Goal: Information Seeking & Learning: Check status

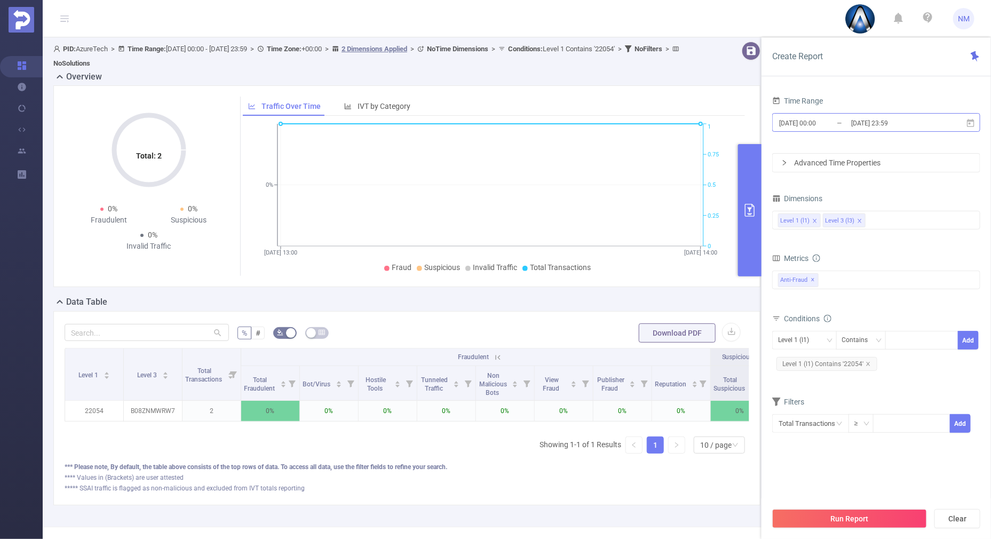
click at [893, 118] on input "[DATE] 23:59" at bounding box center [893, 123] width 86 height 14
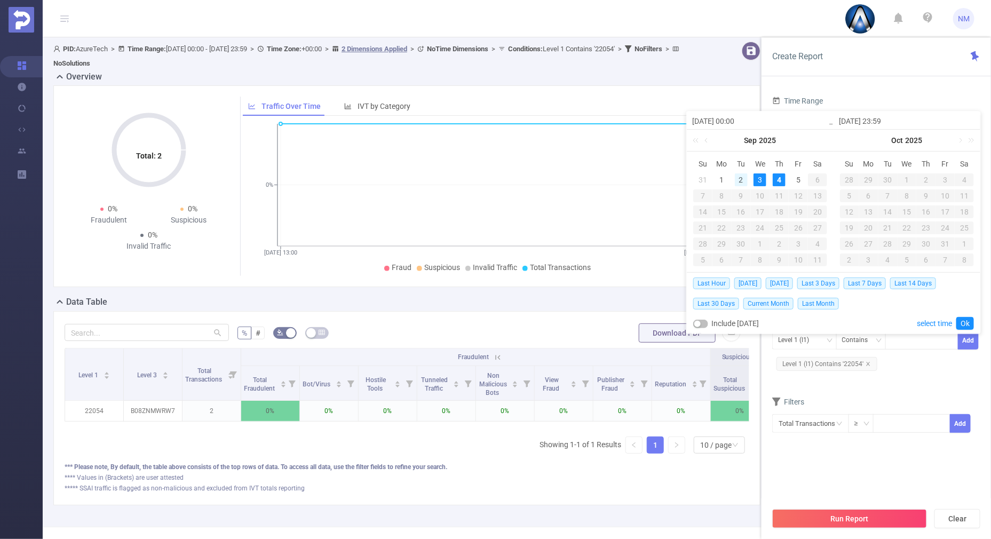
click at [739, 177] on div "2" at bounding box center [741, 179] width 13 height 13
click at [779, 177] on div "4" at bounding box center [779, 179] width 13 height 13
type input "[DATE] 00:00"
click at [969, 322] on link "Ok" at bounding box center [966, 323] width 18 height 13
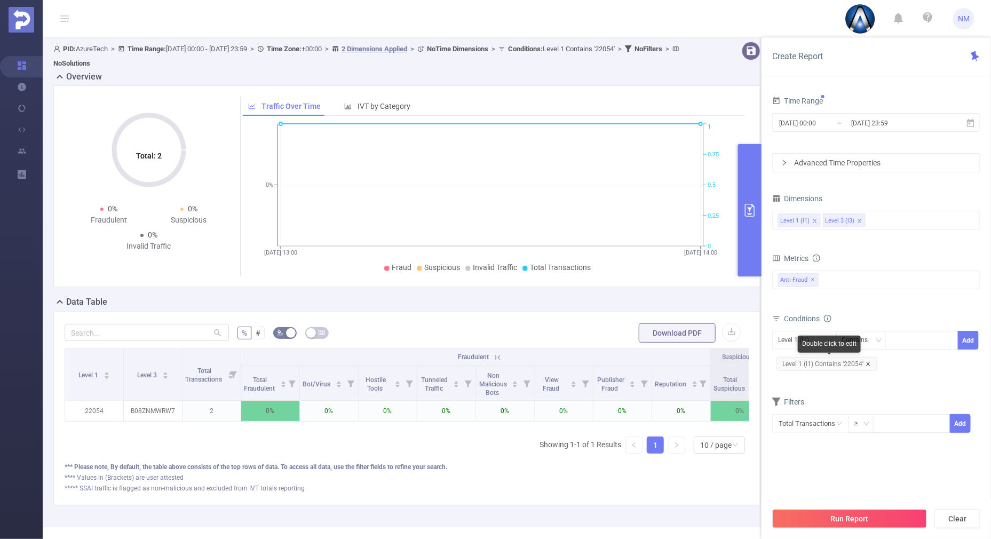
click at [868, 363] on icon "icon: close" at bounding box center [868, 363] width 5 height 5
click at [908, 344] on div at bounding box center [921, 340] width 61 height 18
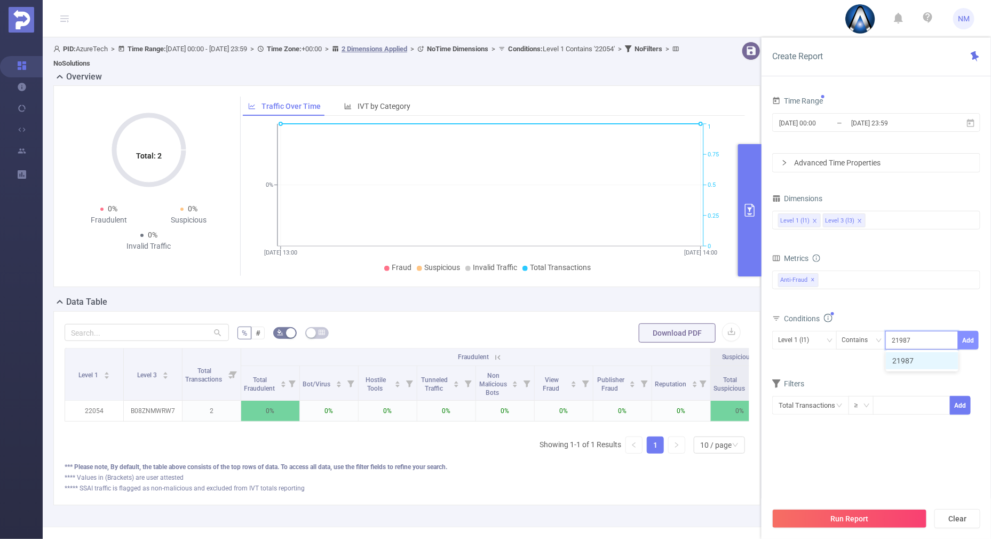
type input "21987"
click at [978, 342] on button "Add" at bounding box center [968, 340] width 21 height 19
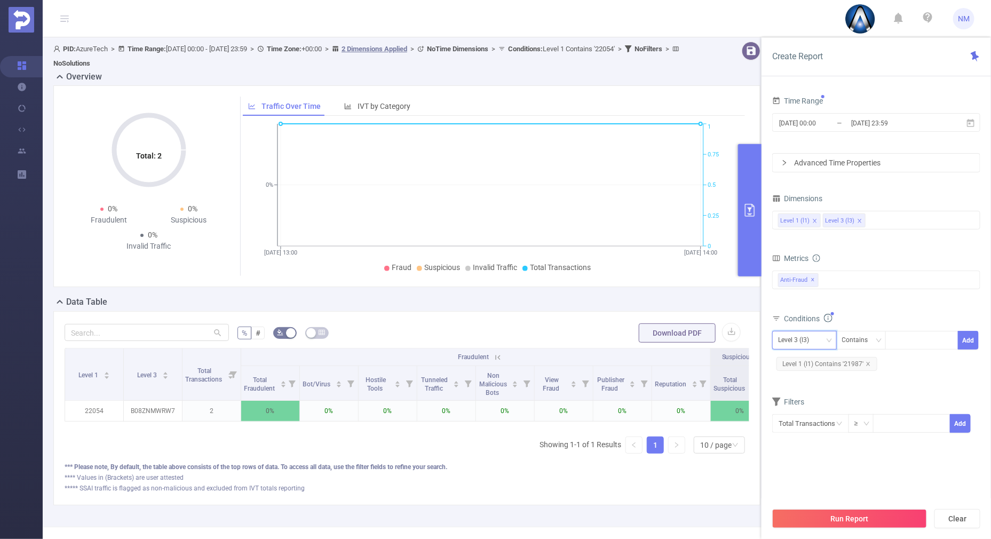
click at [810, 344] on div "Level 3 (l3)" at bounding box center [797, 340] width 38 height 18
click at [795, 360] on li "Level 1 (l1)" at bounding box center [804, 361] width 65 height 17
click at [814, 518] on button "Run Report" at bounding box center [849, 518] width 155 height 19
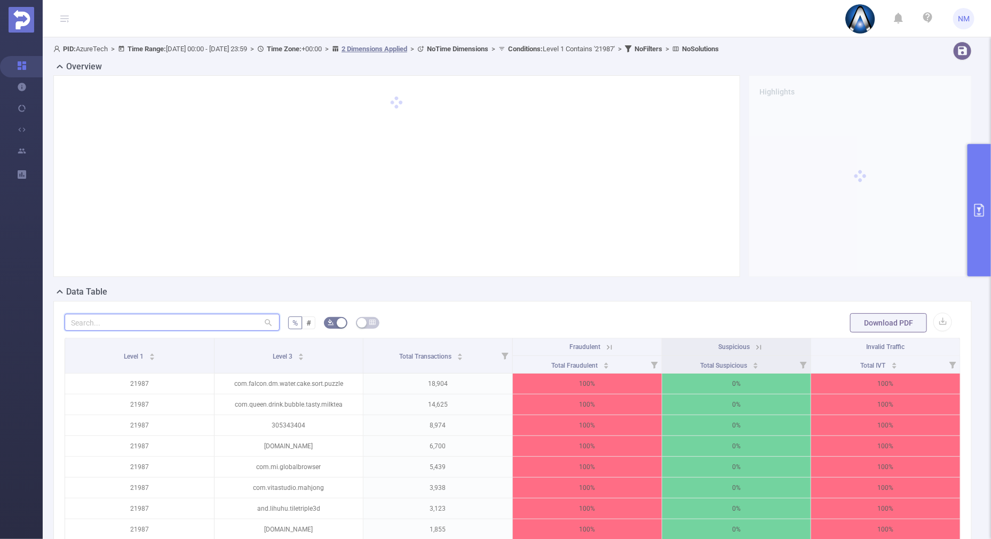
click at [210, 325] on input "text" at bounding box center [172, 322] width 215 height 17
paste input "com.queen.drink.bubble.tasty.milktea"
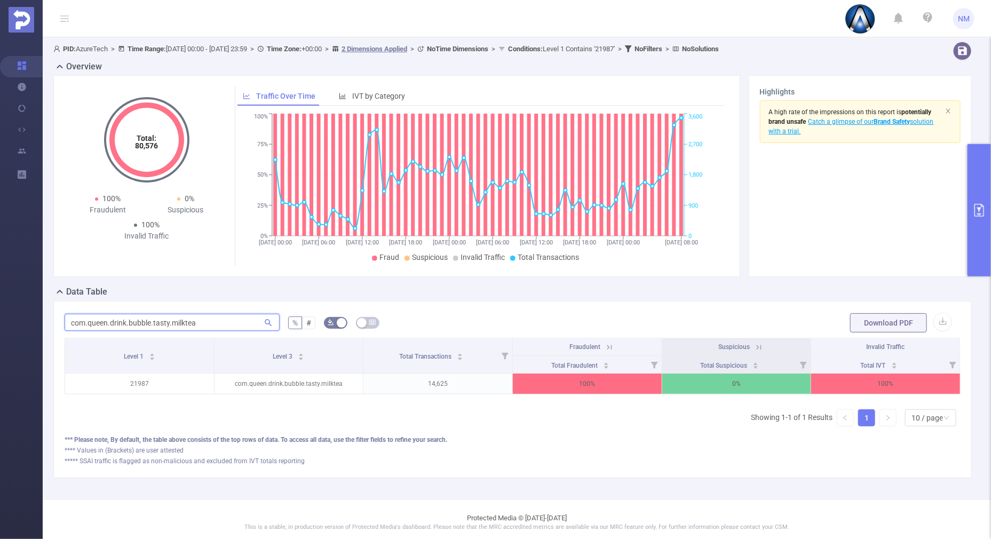
type input "com.queen.drink.bubble.tasty.milktea"
click at [605, 344] on icon at bounding box center [610, 348] width 10 height 10
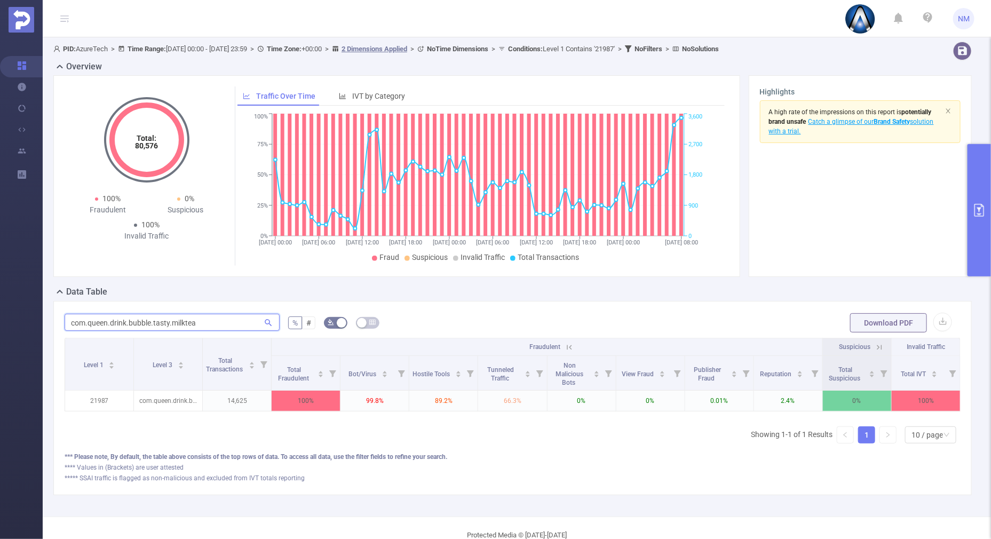
drag, startPoint x: 208, startPoint y: 323, endPoint x: 62, endPoint y: 313, distance: 146.6
click at [63, 313] on div "com.queen.drink.bubble.tasty.milktea % # Download PDF Level 1 Level 3 Total Tra…" at bounding box center [512, 398] width 919 height 194
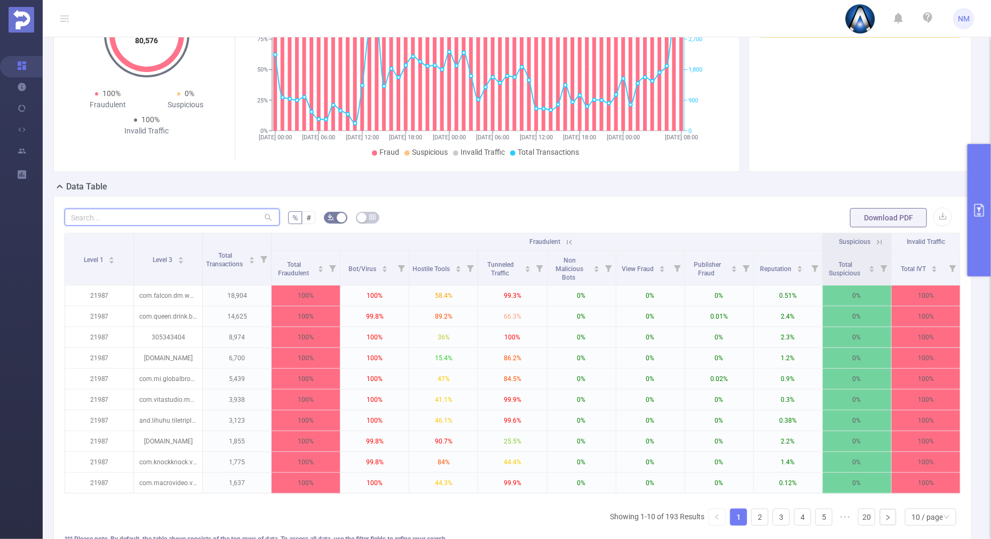
scroll to position [200, 0]
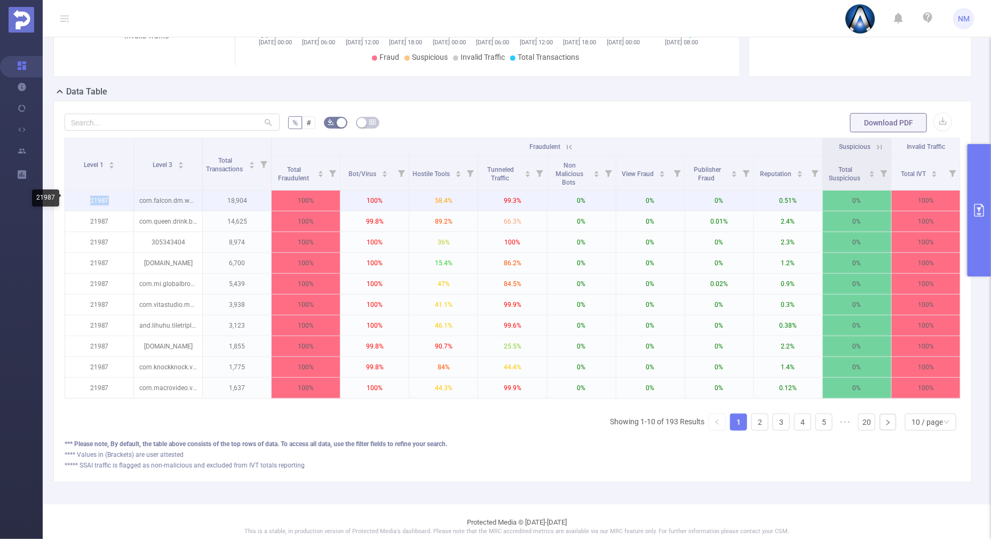
drag, startPoint x: 118, startPoint y: 204, endPoint x: 91, endPoint y: 202, distance: 27.3
click at [91, 202] on p "21987" at bounding box center [99, 201] width 68 height 20
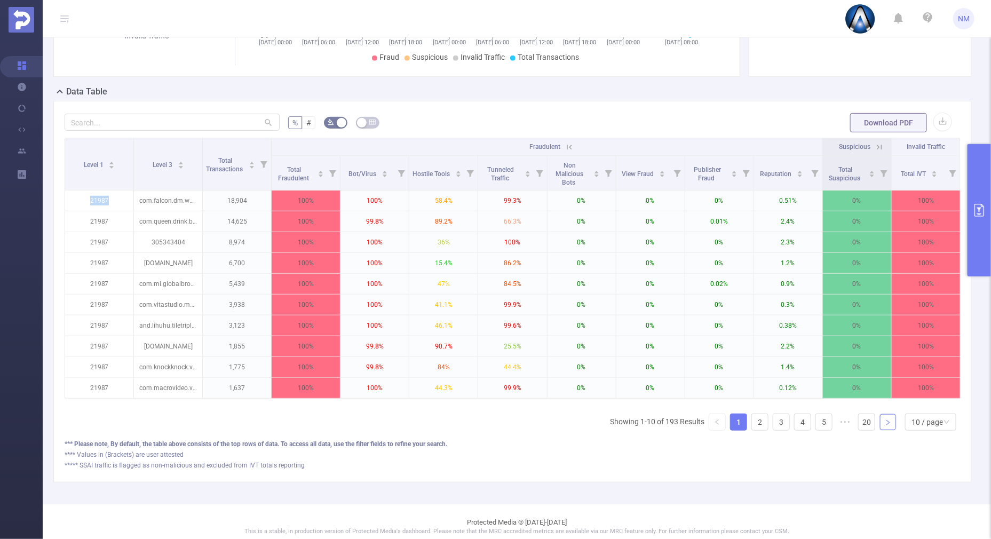
click at [887, 425] on icon "icon: right" at bounding box center [888, 422] width 3 height 5
click at [905, 431] on div "10 / page" at bounding box center [930, 422] width 51 height 17
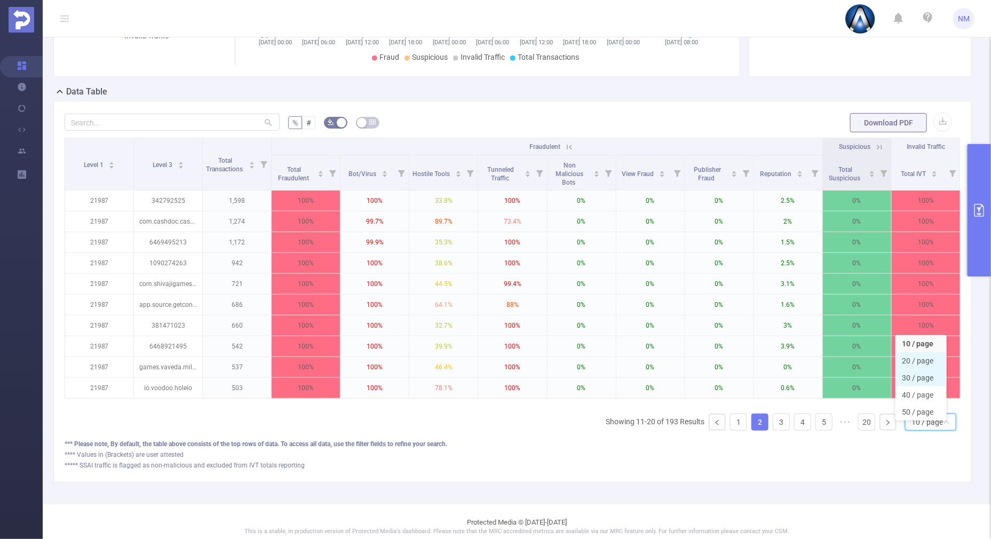
click at [906, 376] on li "30 / page" at bounding box center [921, 377] width 51 height 17
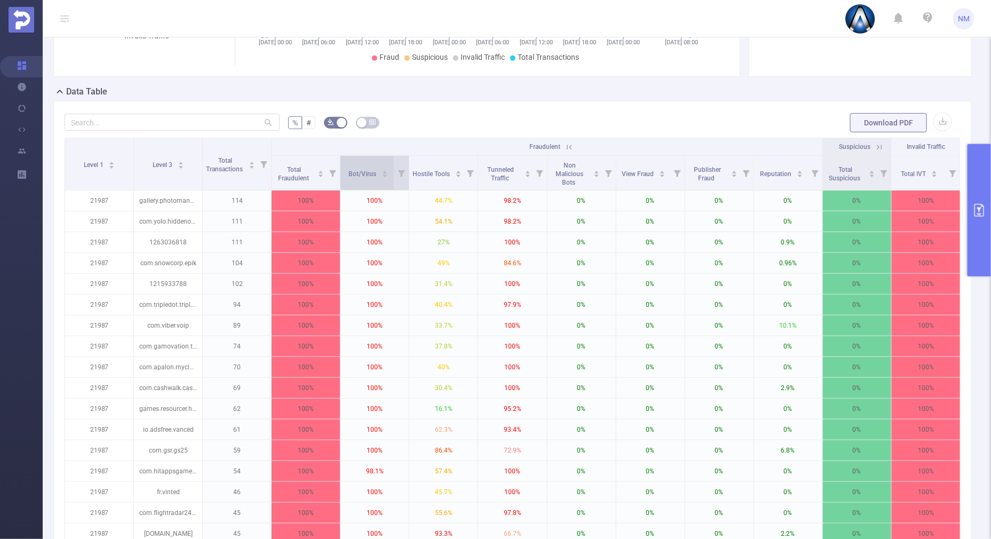
click at [384, 171] on div "Bot/Virus" at bounding box center [368, 173] width 39 height 11
click at [382, 178] on icon "icon: caret-down" at bounding box center [385, 176] width 6 height 6
click at [382, 171] on icon "icon: caret-up" at bounding box center [385, 172] width 6 height 6
click at [382, 177] on icon "icon: caret-down" at bounding box center [385, 176] width 6 height 6
click at [205, 125] on input "text" at bounding box center [172, 122] width 215 height 17
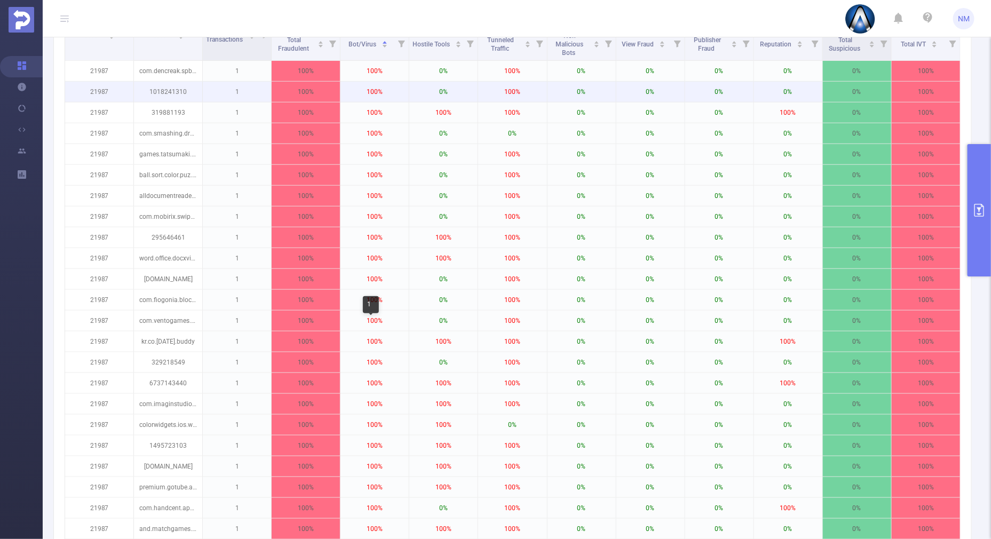
scroll to position [266, 0]
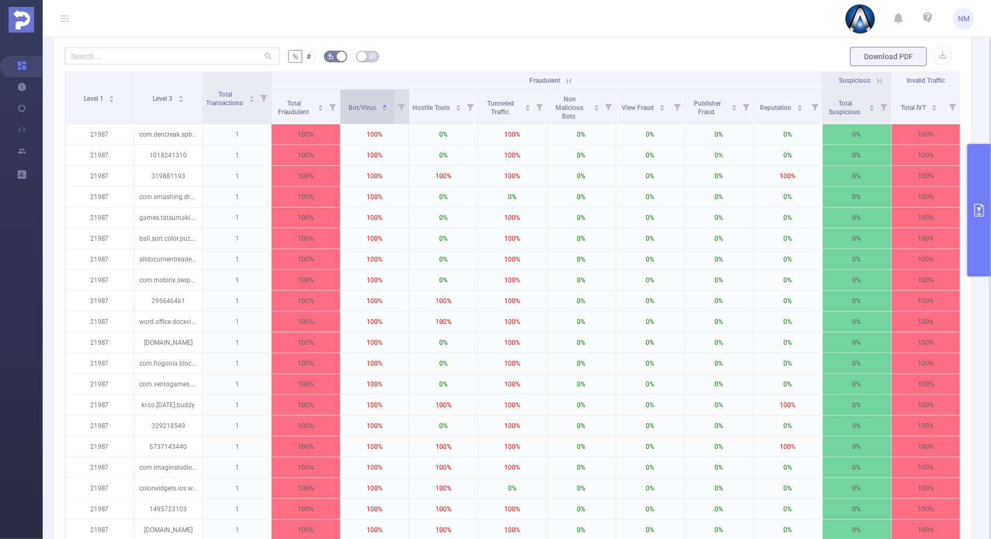
click at [383, 107] on icon "icon: caret-down" at bounding box center [385, 110] width 6 height 6
click at [383, 109] on icon "icon: caret-down" at bounding box center [385, 110] width 4 height 3
click at [383, 105] on icon "icon: caret-up" at bounding box center [385, 106] width 4 height 3
click at [976, 244] on button "primary" at bounding box center [979, 210] width 23 height 132
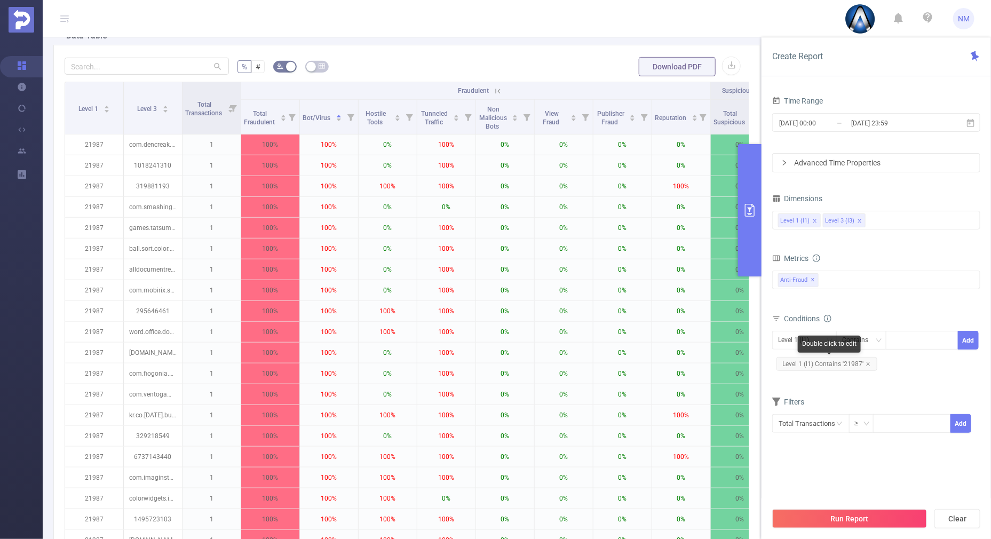
click at [870, 364] on span "Level 1 (l1) Contains '21987'" at bounding box center [827, 364] width 101 height 14
click at [916, 331] on div at bounding box center [921, 340] width 61 height 18
click at [865, 360] on span "Level 1 (l1) Contains '21987'" at bounding box center [827, 364] width 101 height 14
click at [868, 361] on icon "icon: close" at bounding box center [868, 363] width 5 height 5
click at [912, 337] on div at bounding box center [921, 340] width 61 height 18
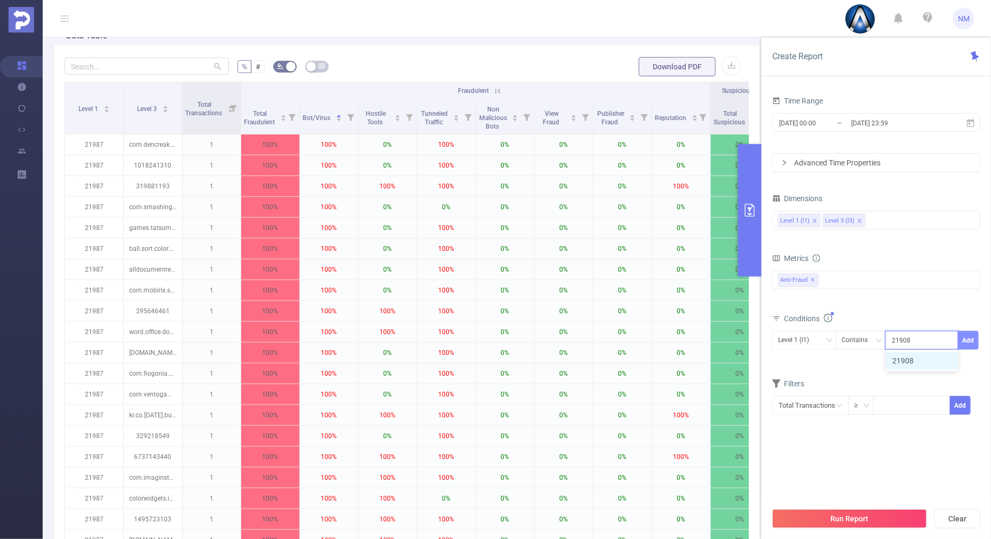
type input "21908"
click at [965, 334] on button "Add" at bounding box center [968, 340] width 21 height 19
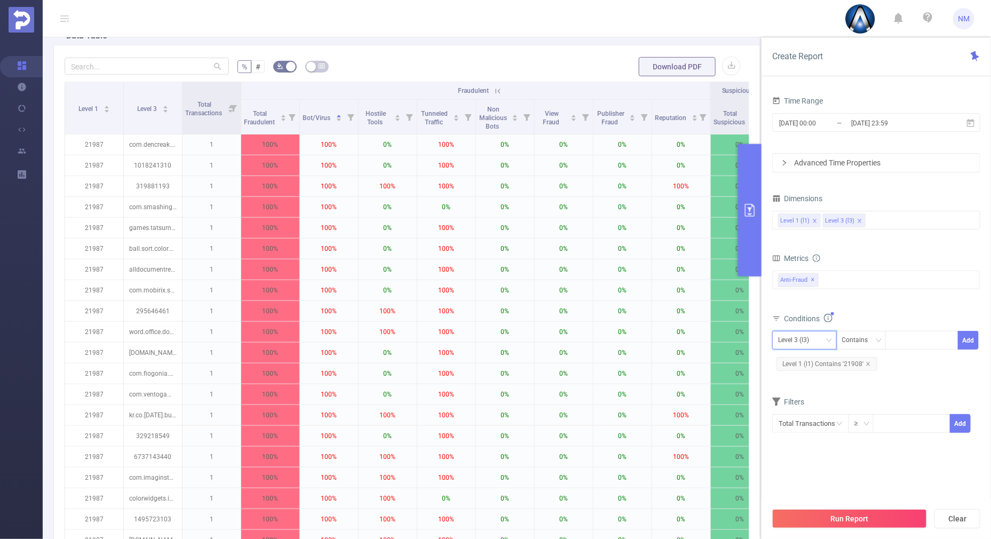
click at [795, 331] on div "Level 3 (l3)" at bounding box center [797, 340] width 38 height 18
click at [793, 356] on li "Level 1 (l1)" at bounding box center [804, 361] width 65 height 17
click at [863, 257] on div "Metrics" at bounding box center [876, 260] width 208 height 18
click at [862, 515] on button "Run Report" at bounding box center [849, 518] width 155 height 19
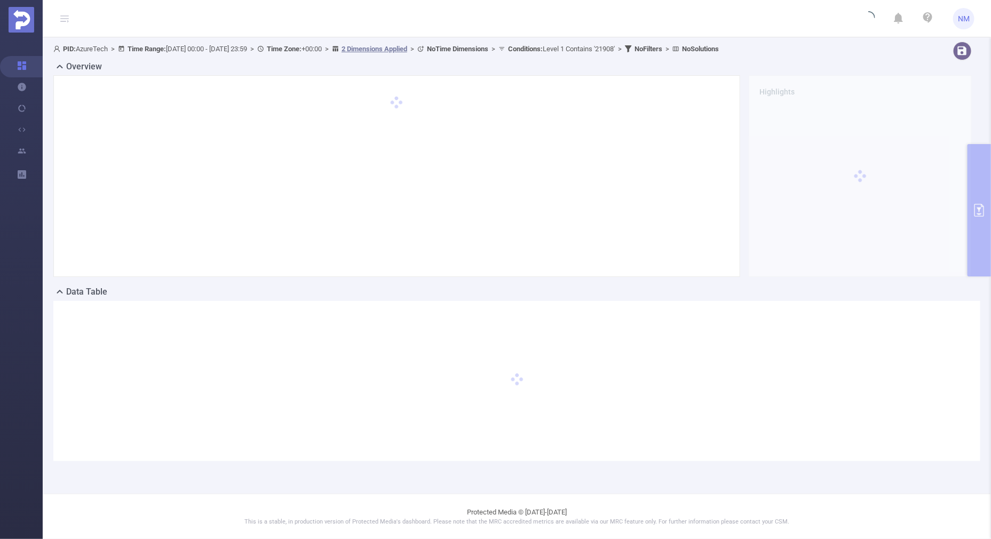
scroll to position [0, 0]
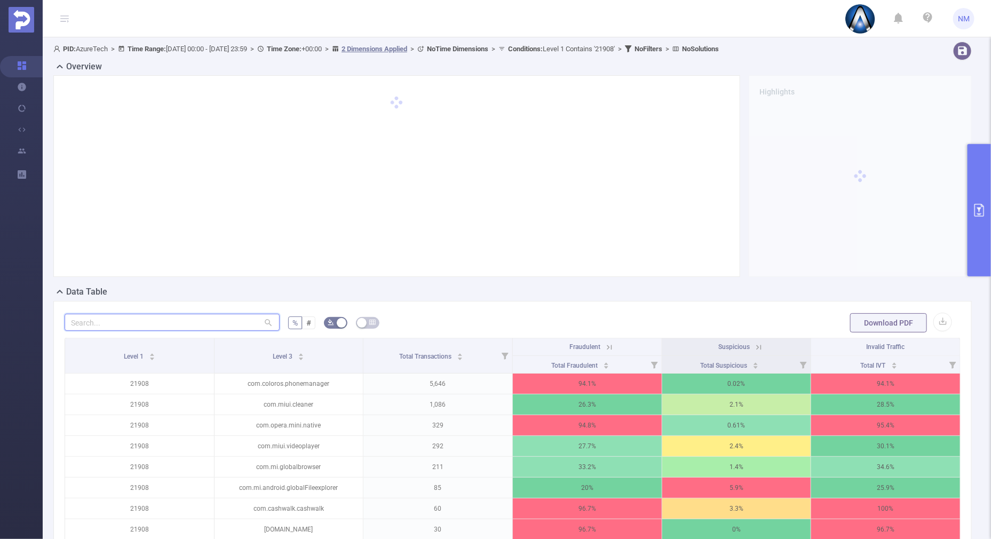
click at [122, 327] on input "text" at bounding box center [172, 322] width 215 height 17
paste input "com.coloros.phonemanager"
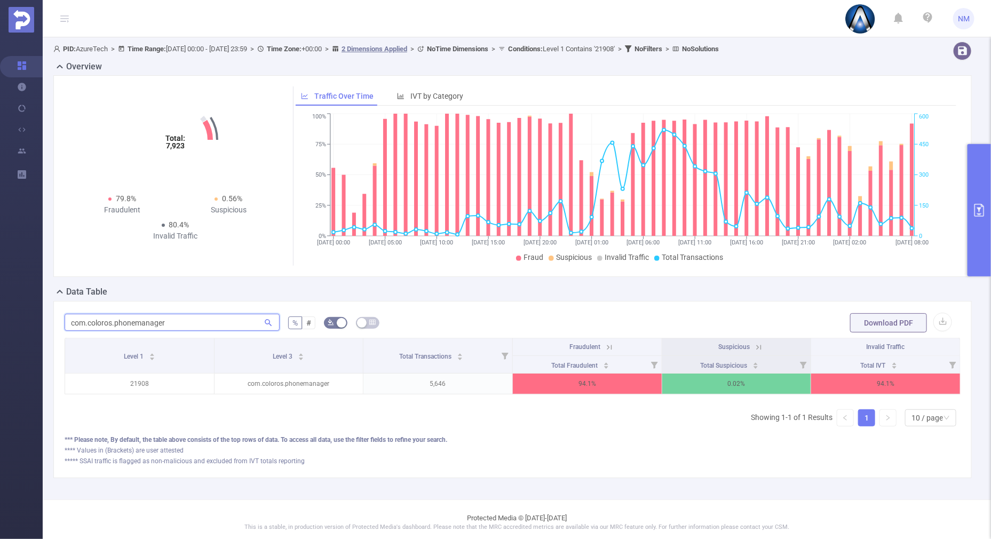
type input "com.coloros.phonemanager"
click at [605, 344] on icon at bounding box center [610, 348] width 10 height 10
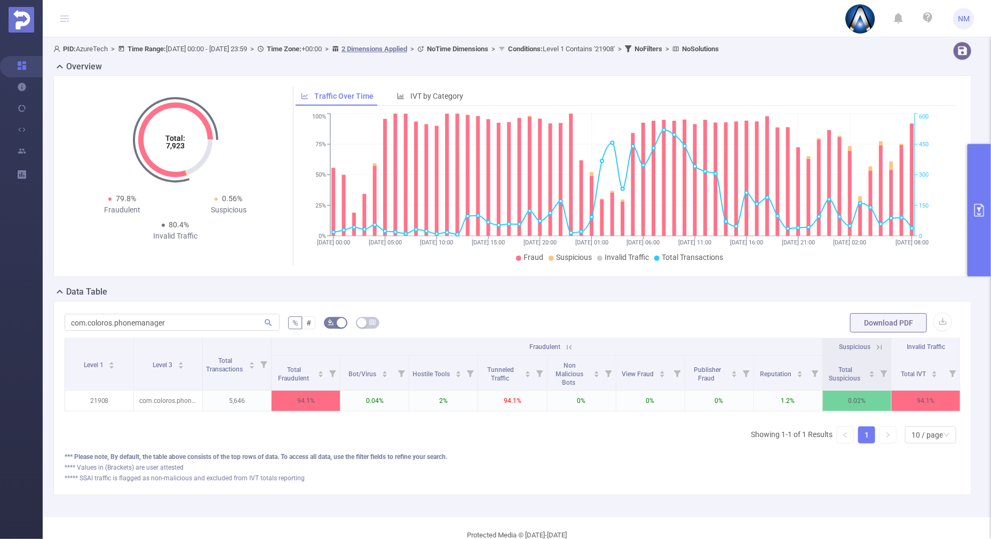
click at [565, 344] on icon at bounding box center [570, 348] width 10 height 10
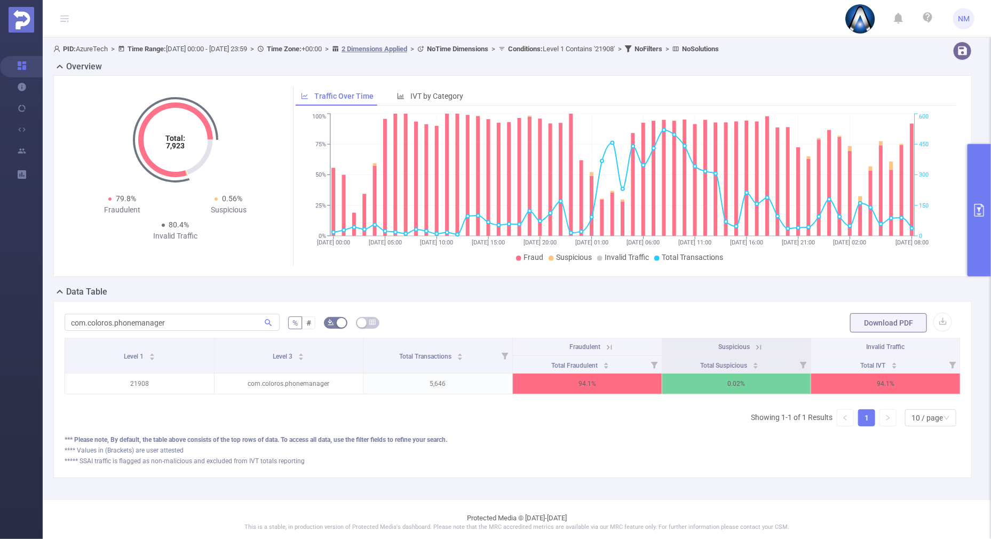
click at [605, 347] on icon at bounding box center [610, 348] width 10 height 10
